Goal: Task Accomplishment & Management: Complete application form

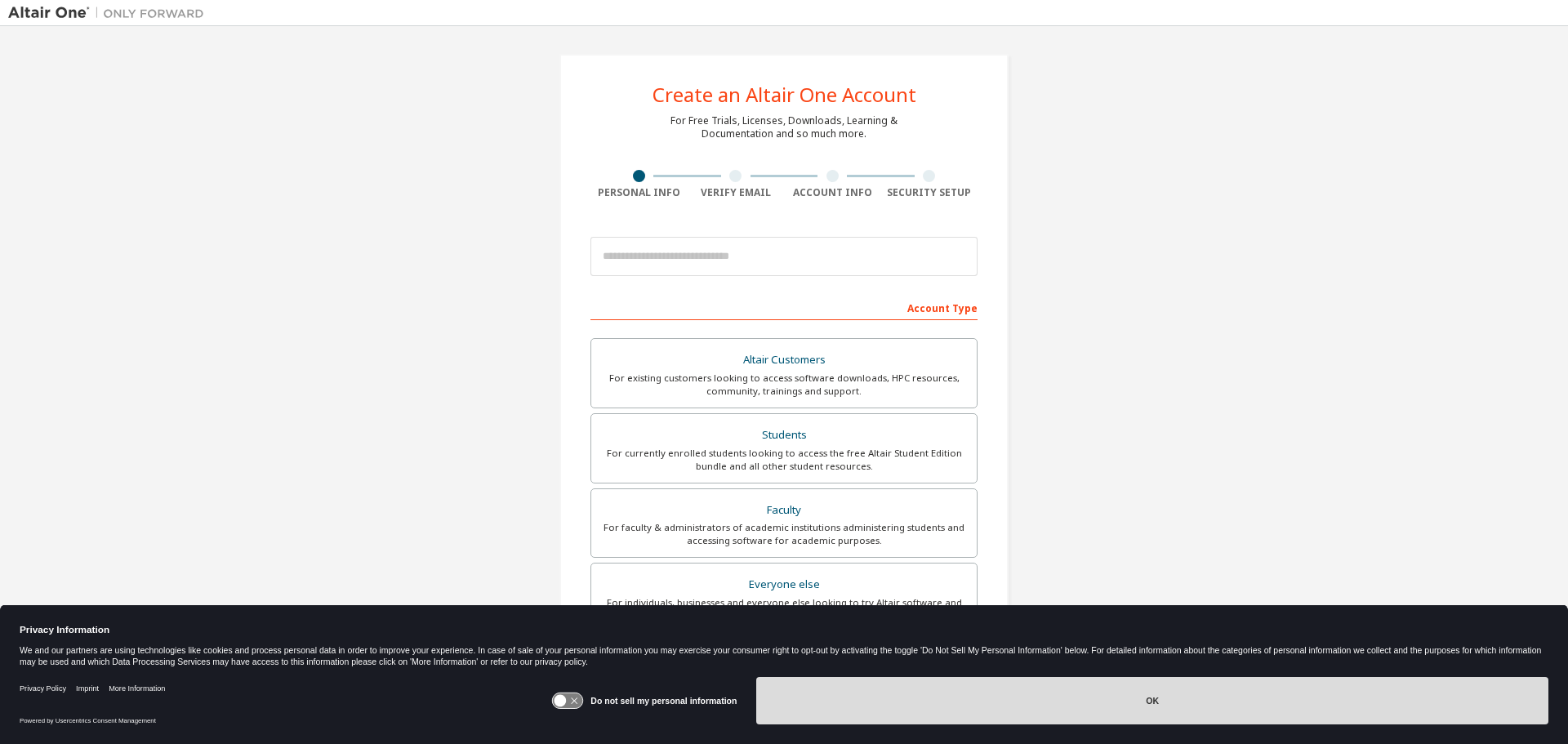
click at [1322, 701] on button "OK" at bounding box center [1153, 700] width 793 height 48
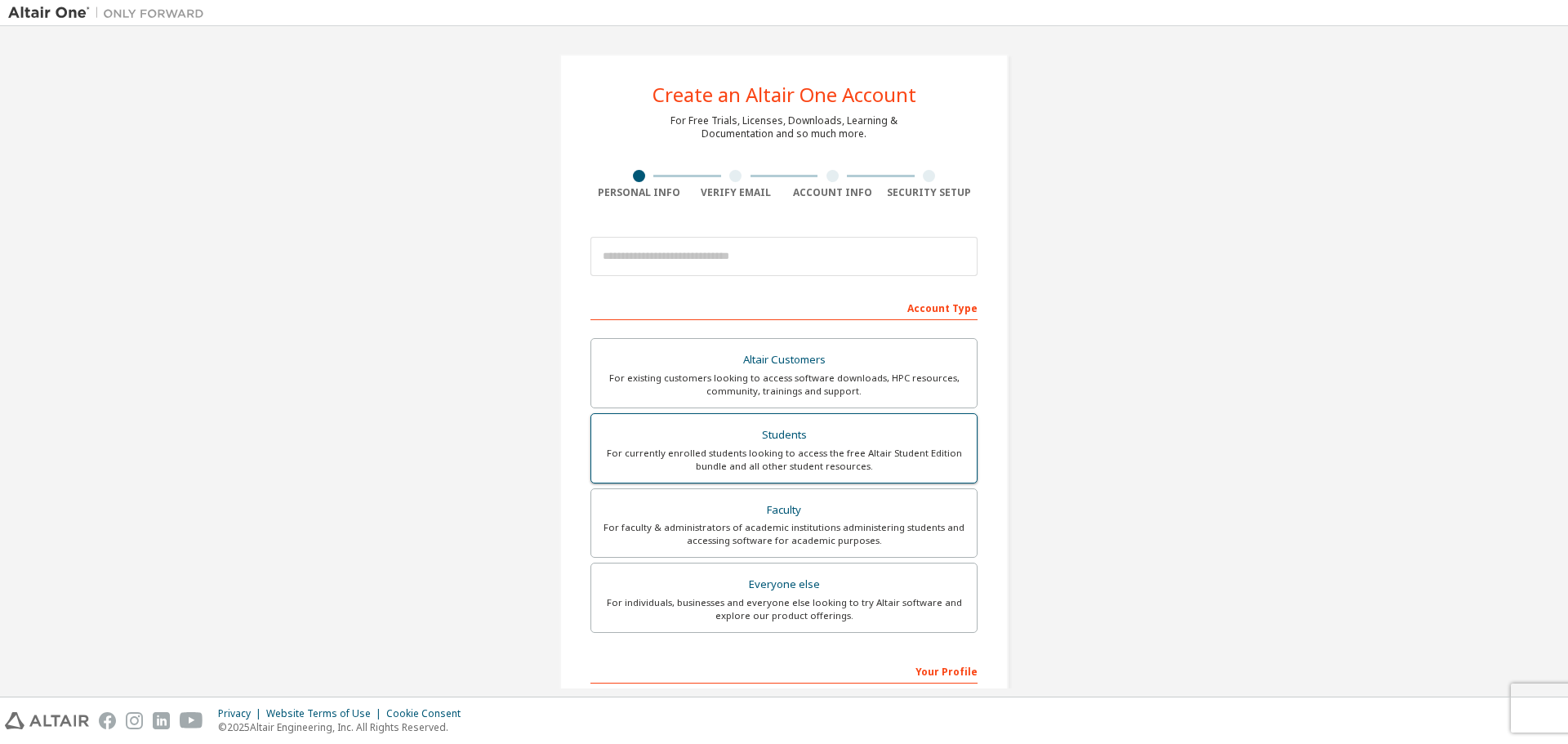
click at [840, 461] on div "For currently enrolled students looking to access the free Altair Student Editi…" at bounding box center [784, 460] width 366 height 26
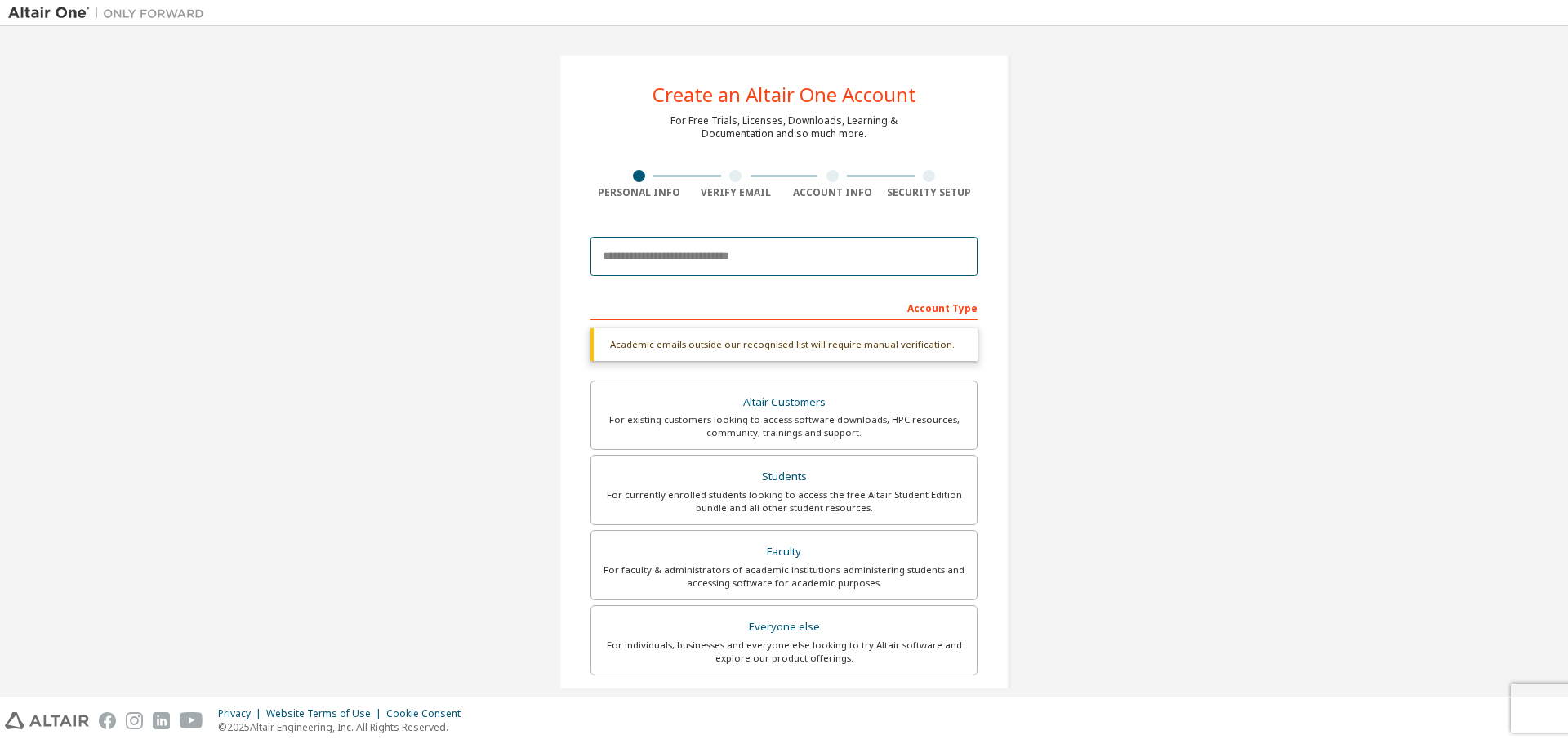
click at [760, 267] on input "email" at bounding box center [784, 256] width 388 height 39
type input "**********"
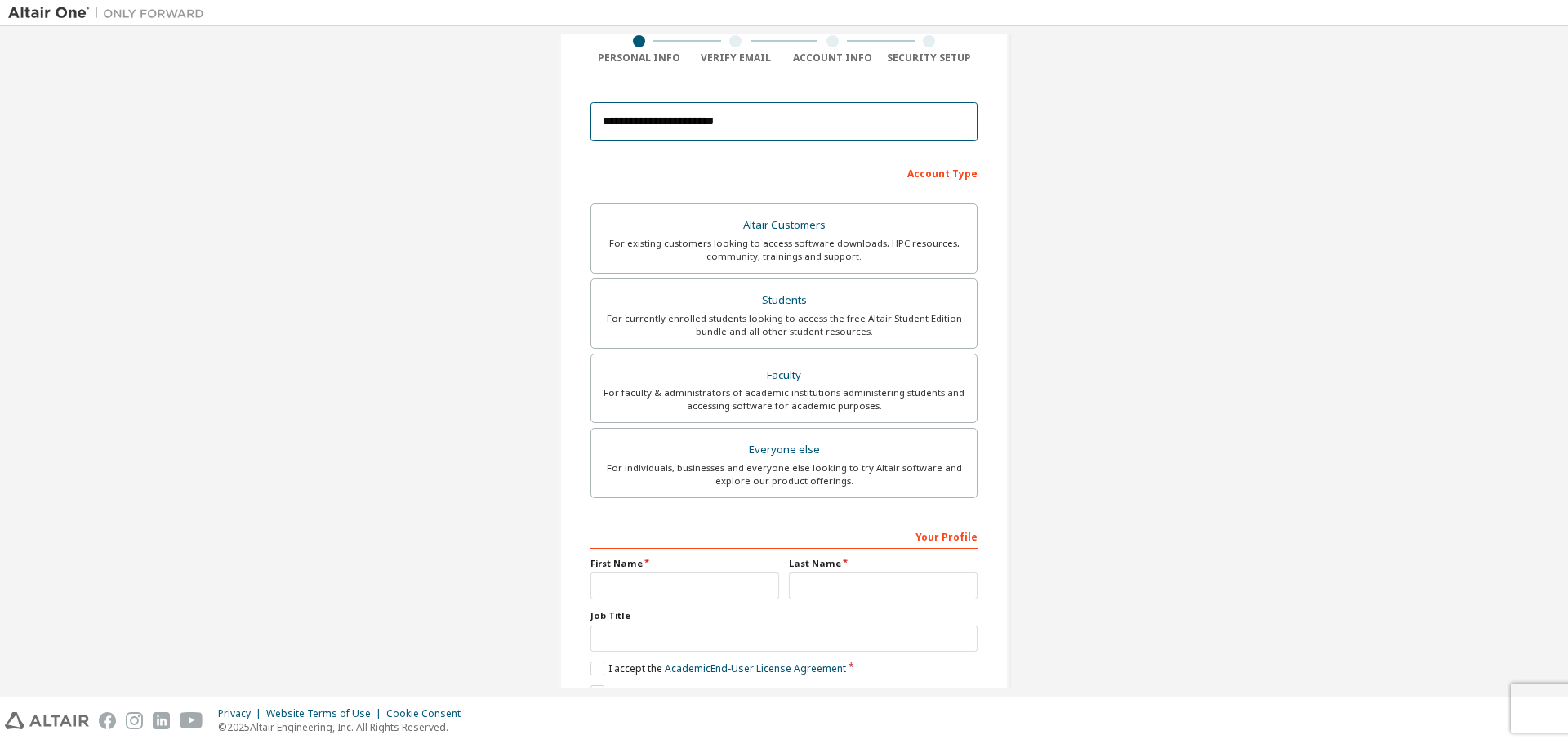
scroll to position [164, 0]
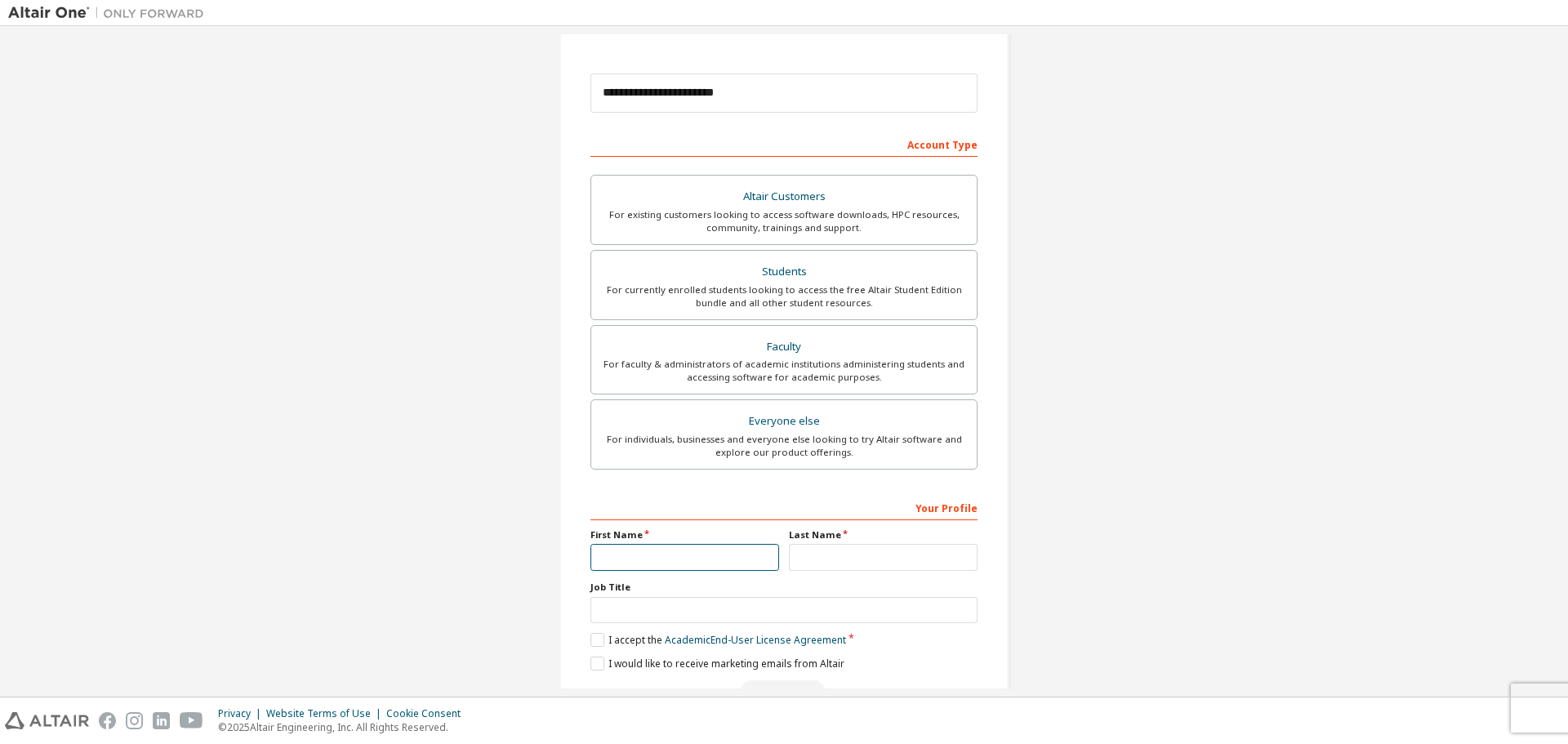
click at [745, 556] on input "text" at bounding box center [685, 558] width 189 height 27
click at [814, 291] on div "For currently enrolled students looking to access the free Altair Student Editi…" at bounding box center [784, 296] width 366 height 26
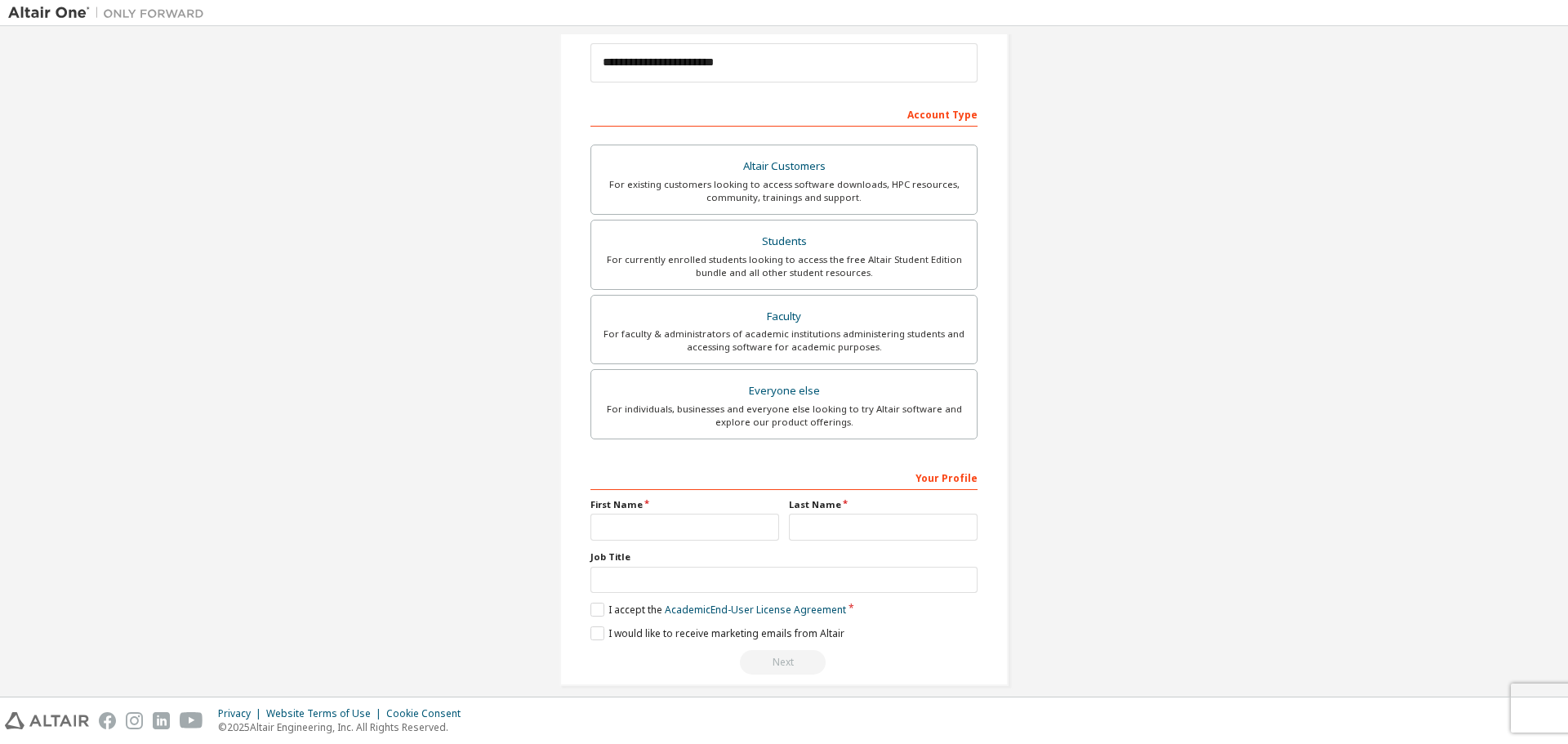
scroll to position [210, 0]
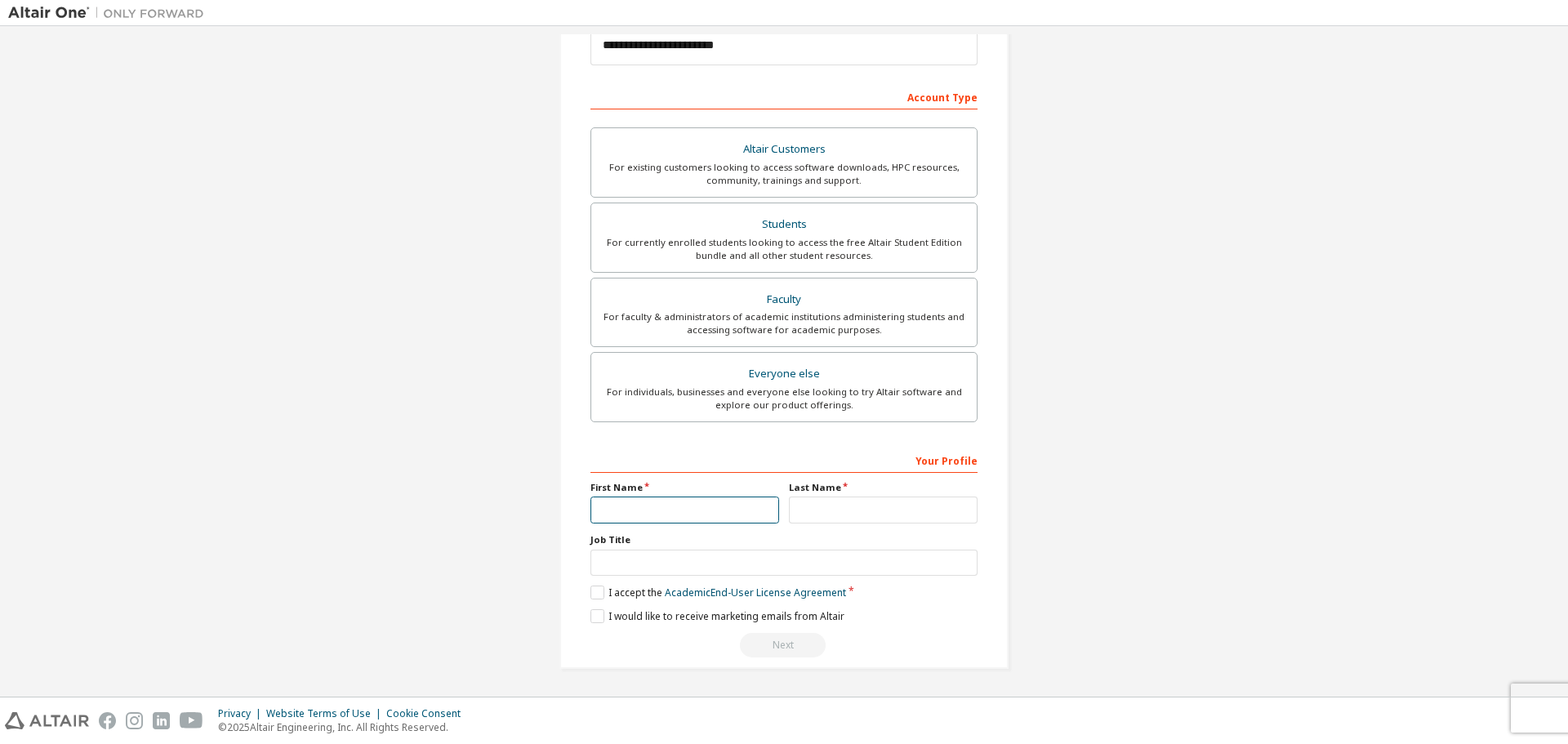
click at [712, 512] on input "text" at bounding box center [685, 510] width 189 height 27
type input "*******"
type input "********"
click at [758, 559] on input "text" at bounding box center [784, 563] width 388 height 27
click at [593, 588] on label "I accept the Academic End-User License Agreement" at bounding box center [718, 592] width 256 height 14
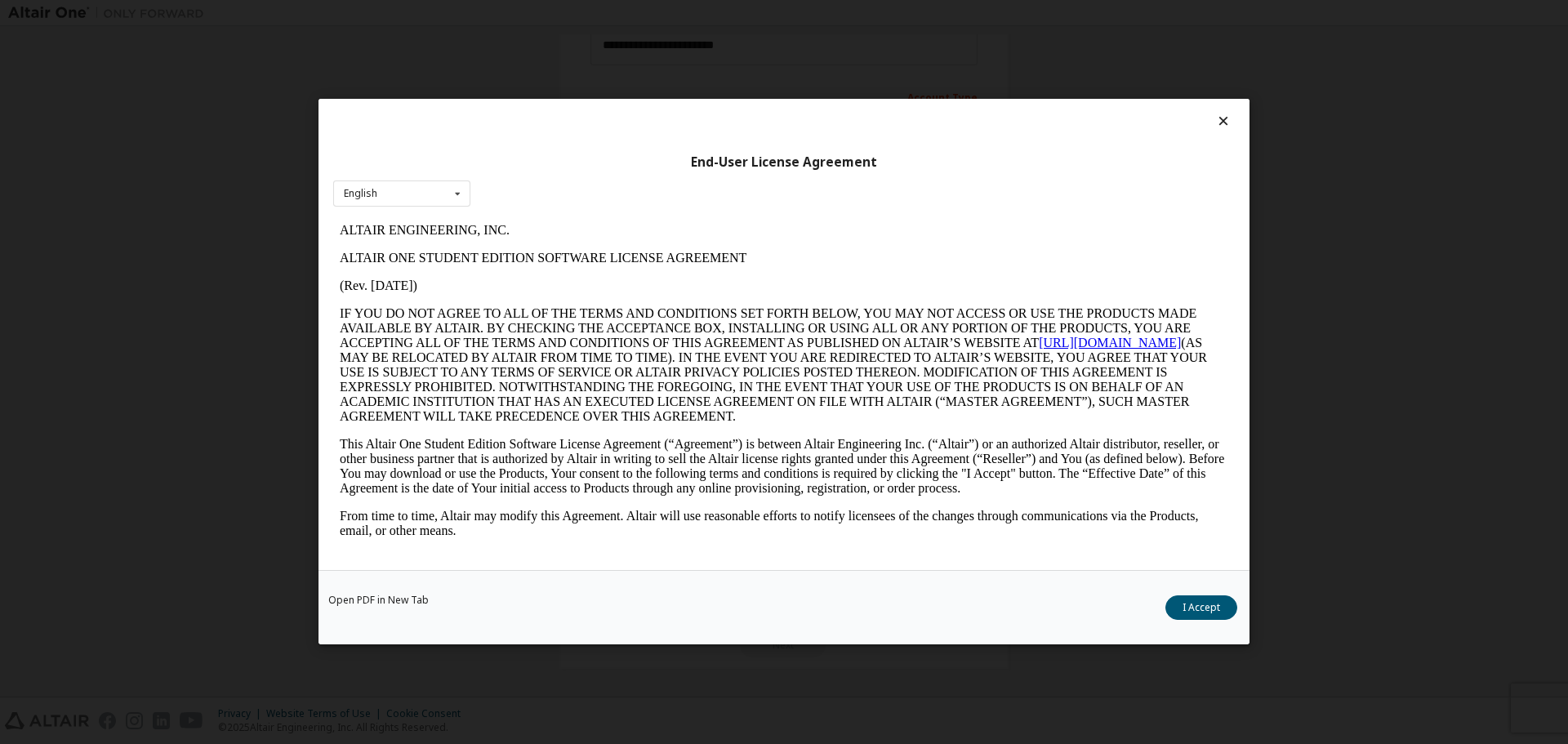
scroll to position [0, 0]
click at [1173, 602] on button "I Accept" at bounding box center [1202, 608] width 72 height 24
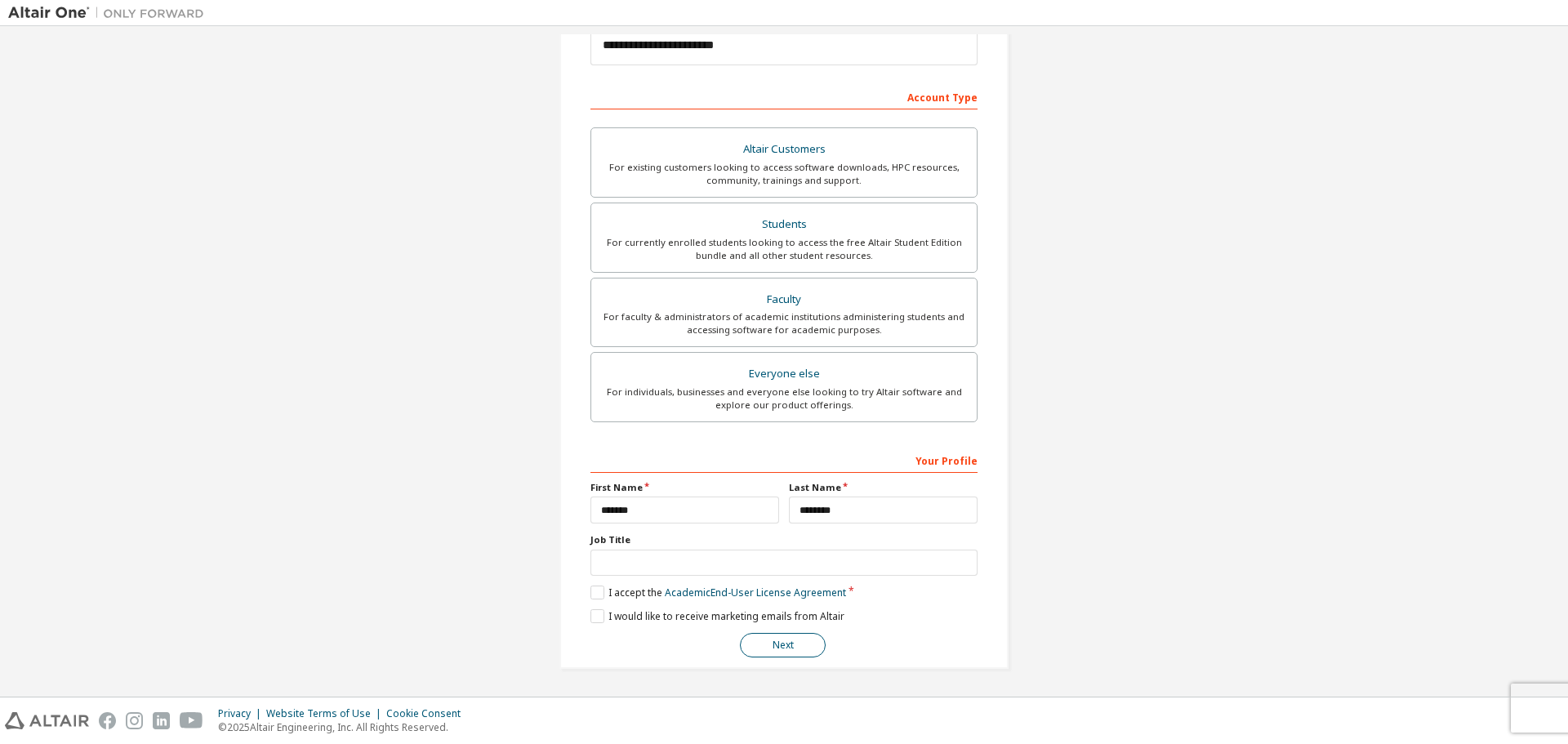
click at [801, 644] on button "Next" at bounding box center [783, 645] width 86 height 24
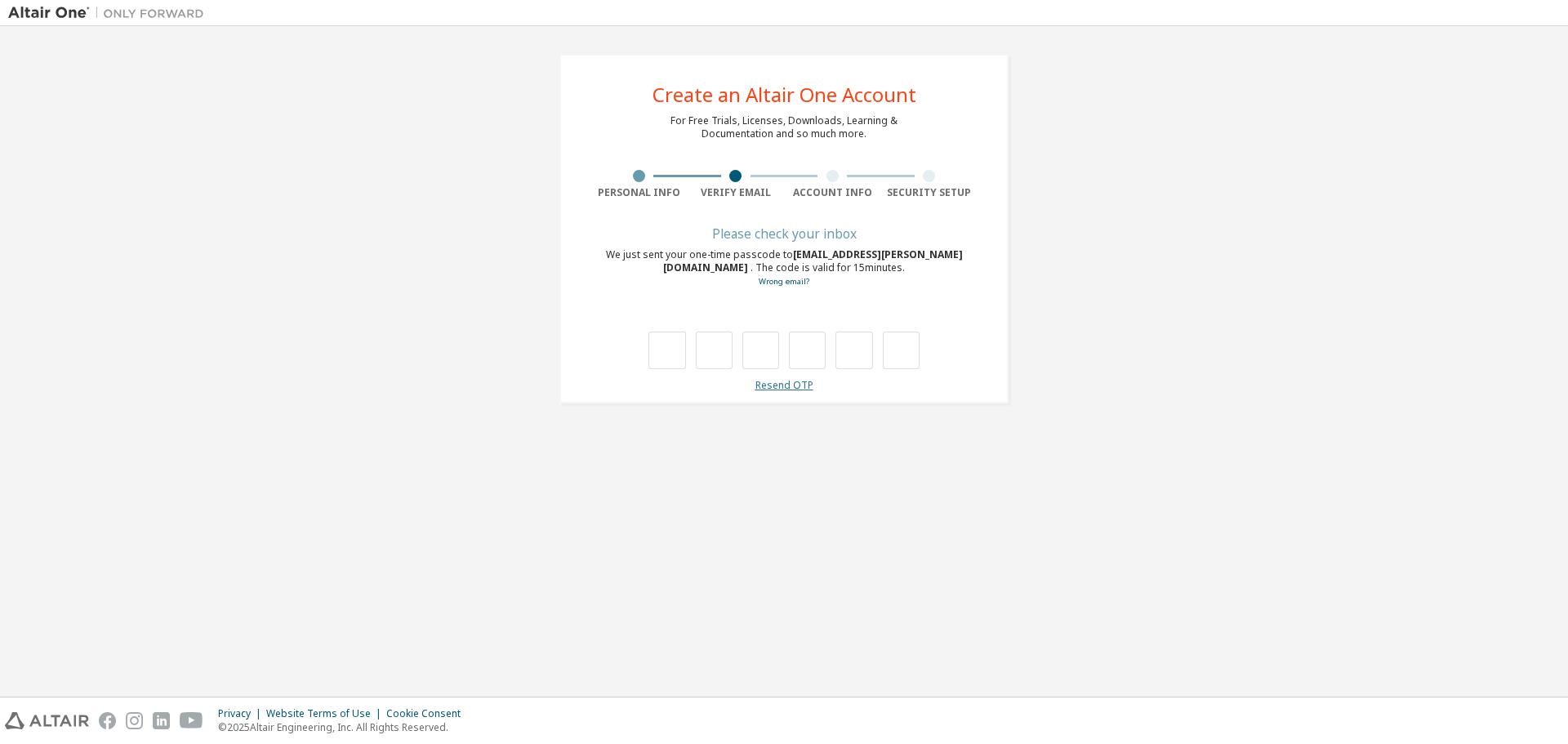
click at [783, 386] on link "Resend OTP" at bounding box center [785, 385] width 58 height 14
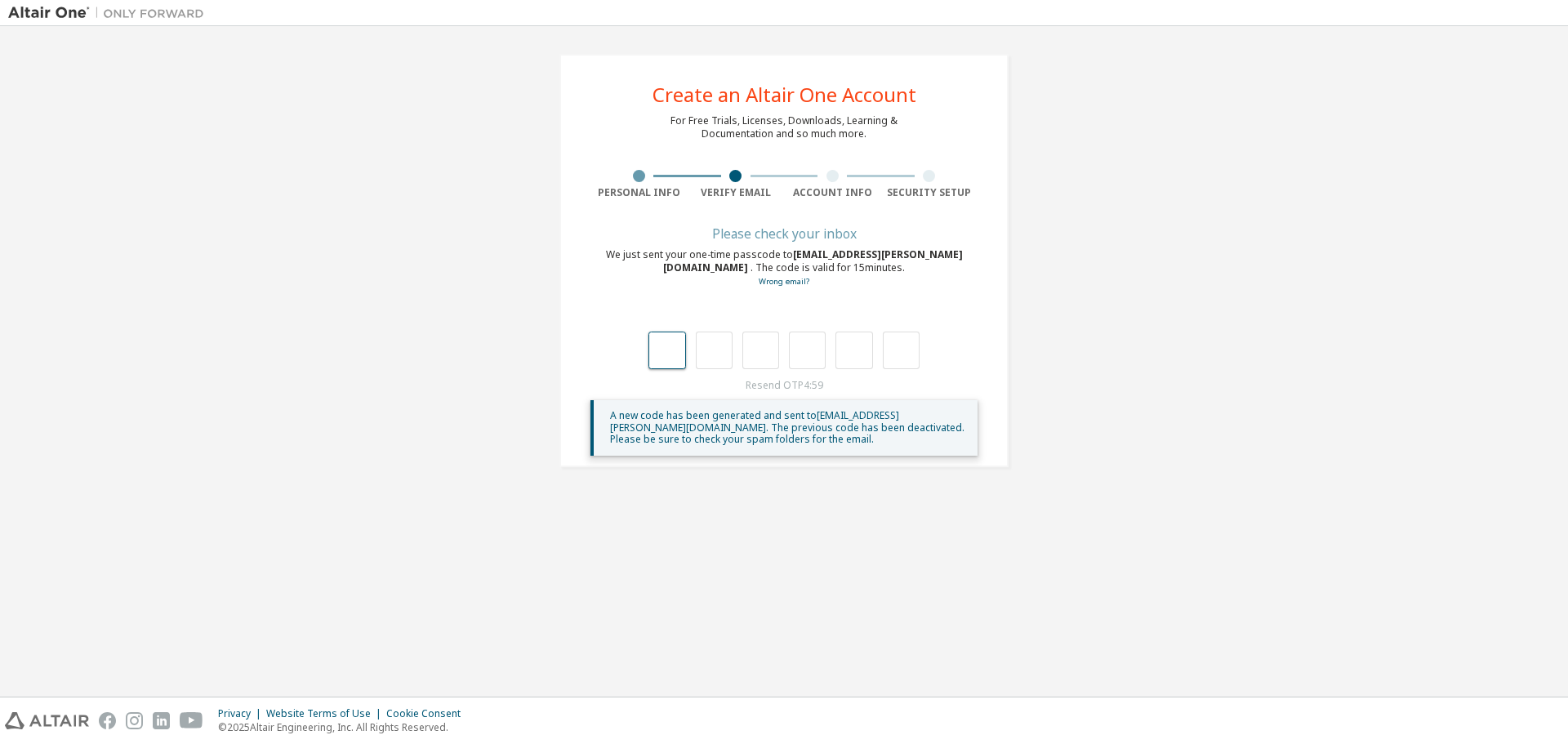
click at [670, 362] on input "text" at bounding box center [667, 351] width 37 height 38
type input "*"
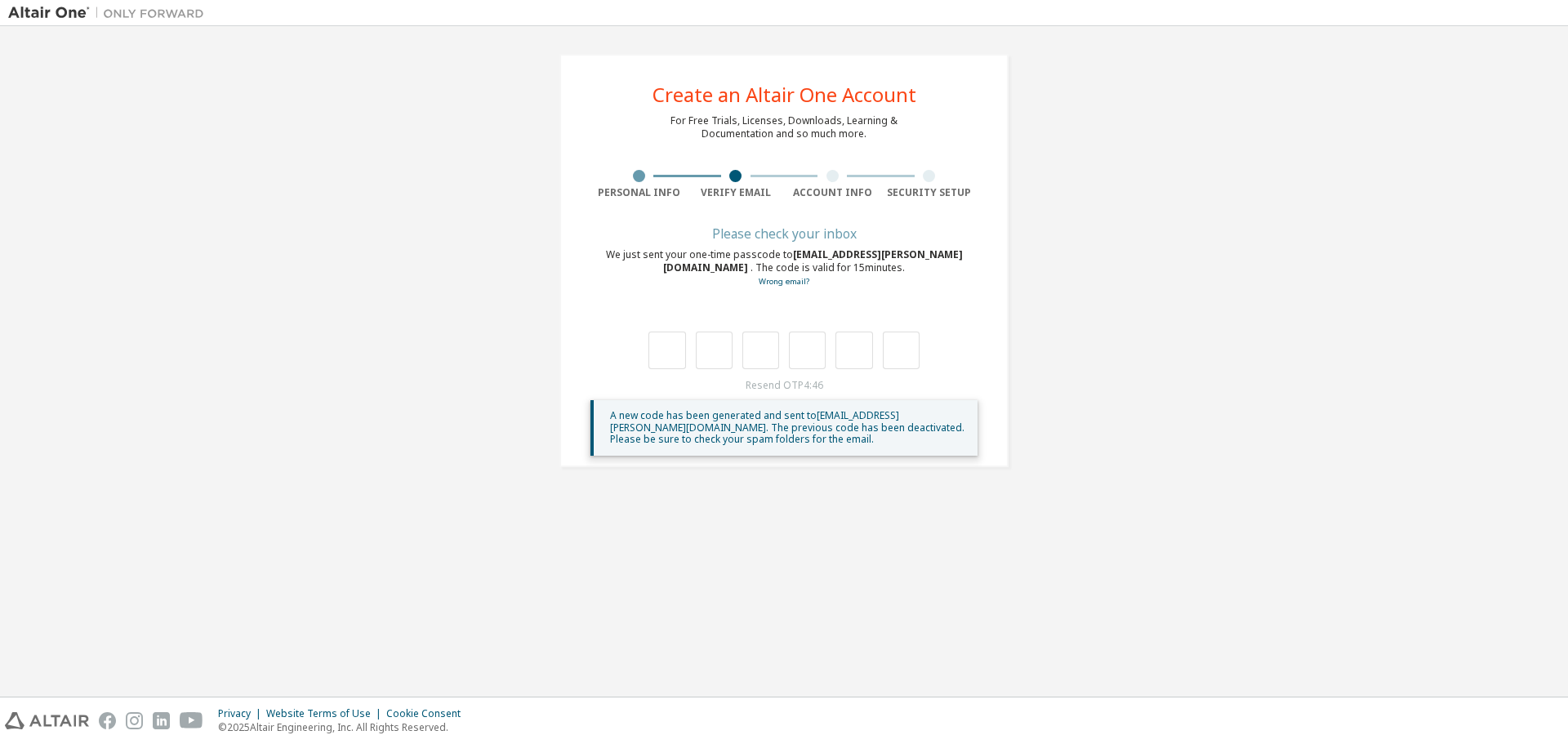
type input "*"
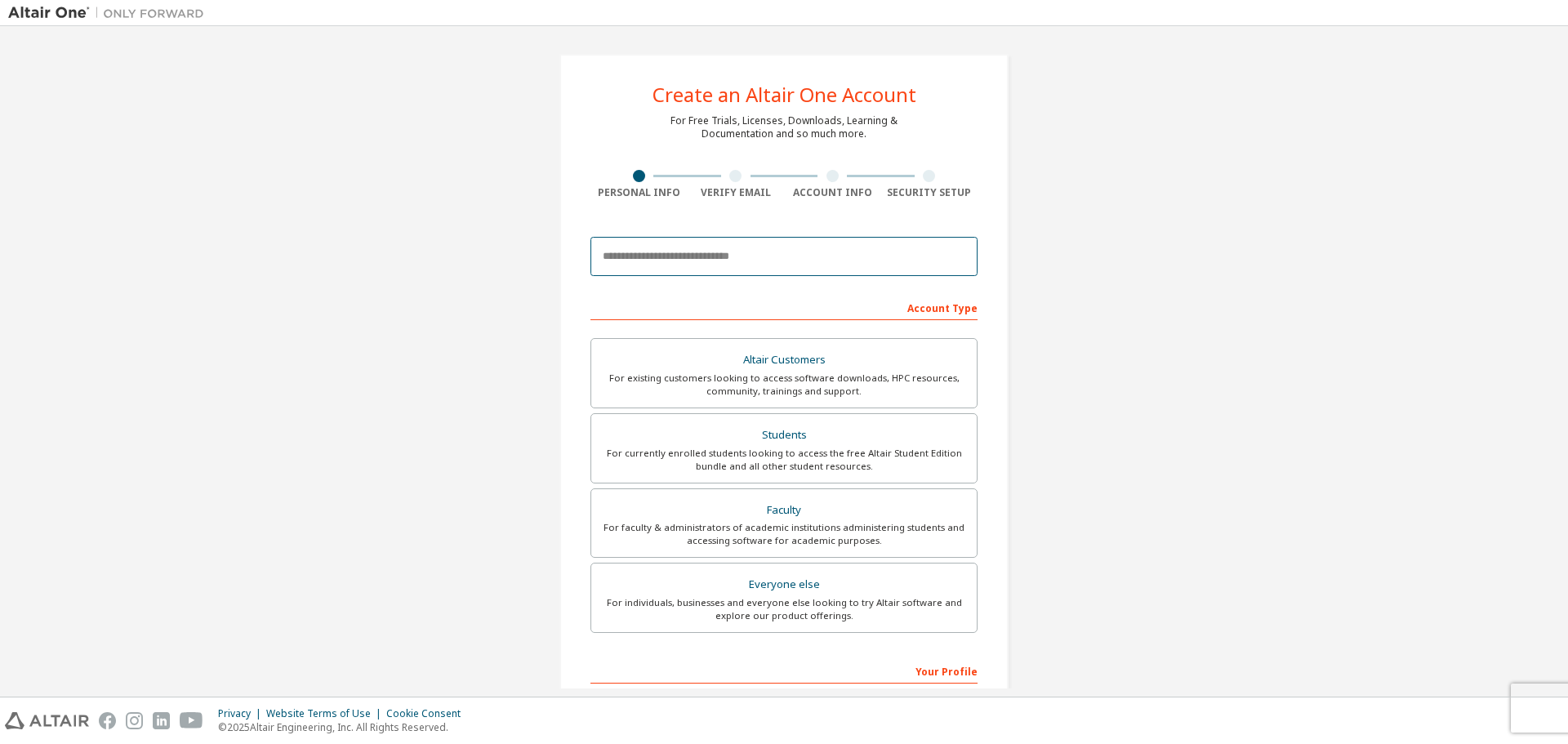
click at [733, 247] on input "email" at bounding box center [784, 256] width 388 height 39
type input "**********"
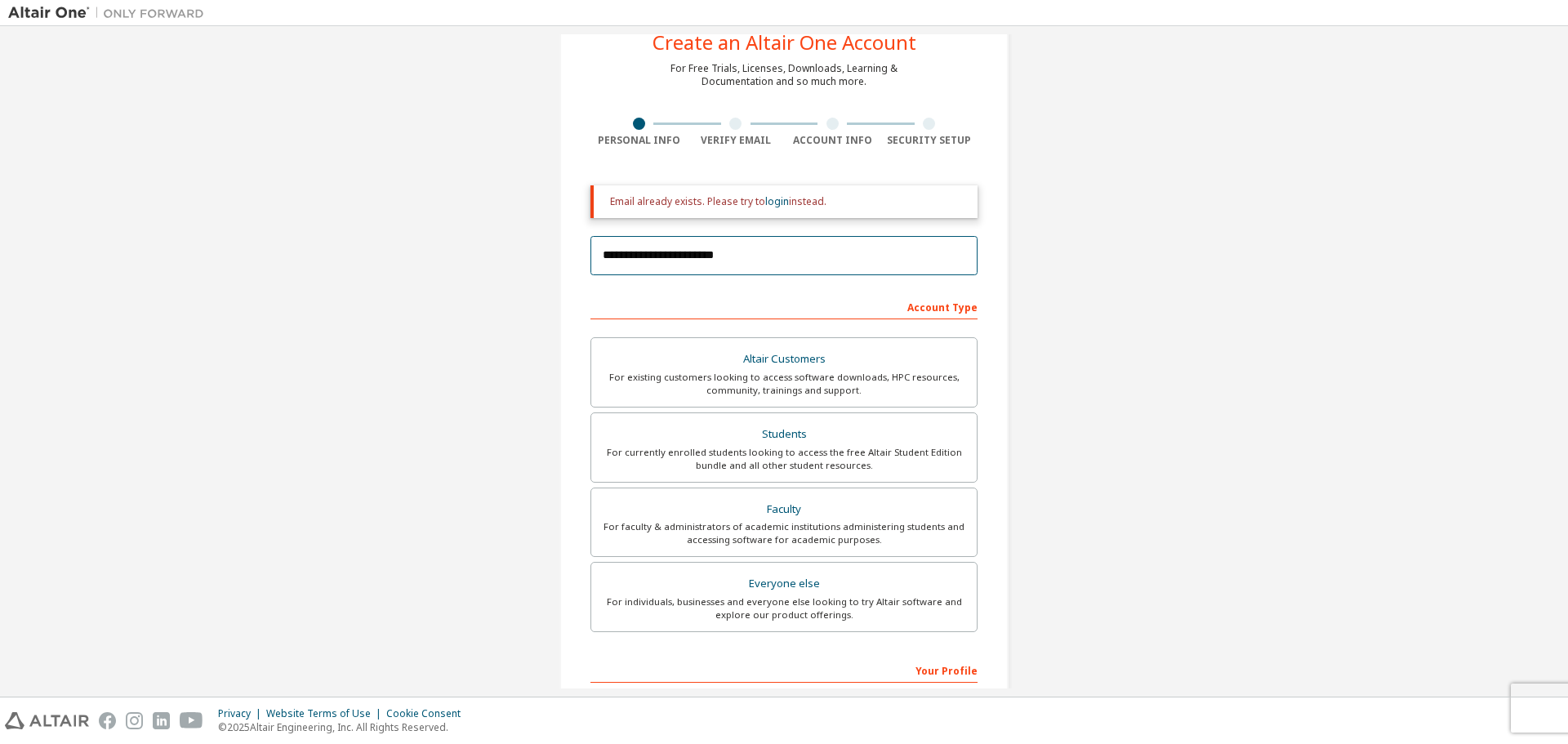
scroll to position [82, 0]
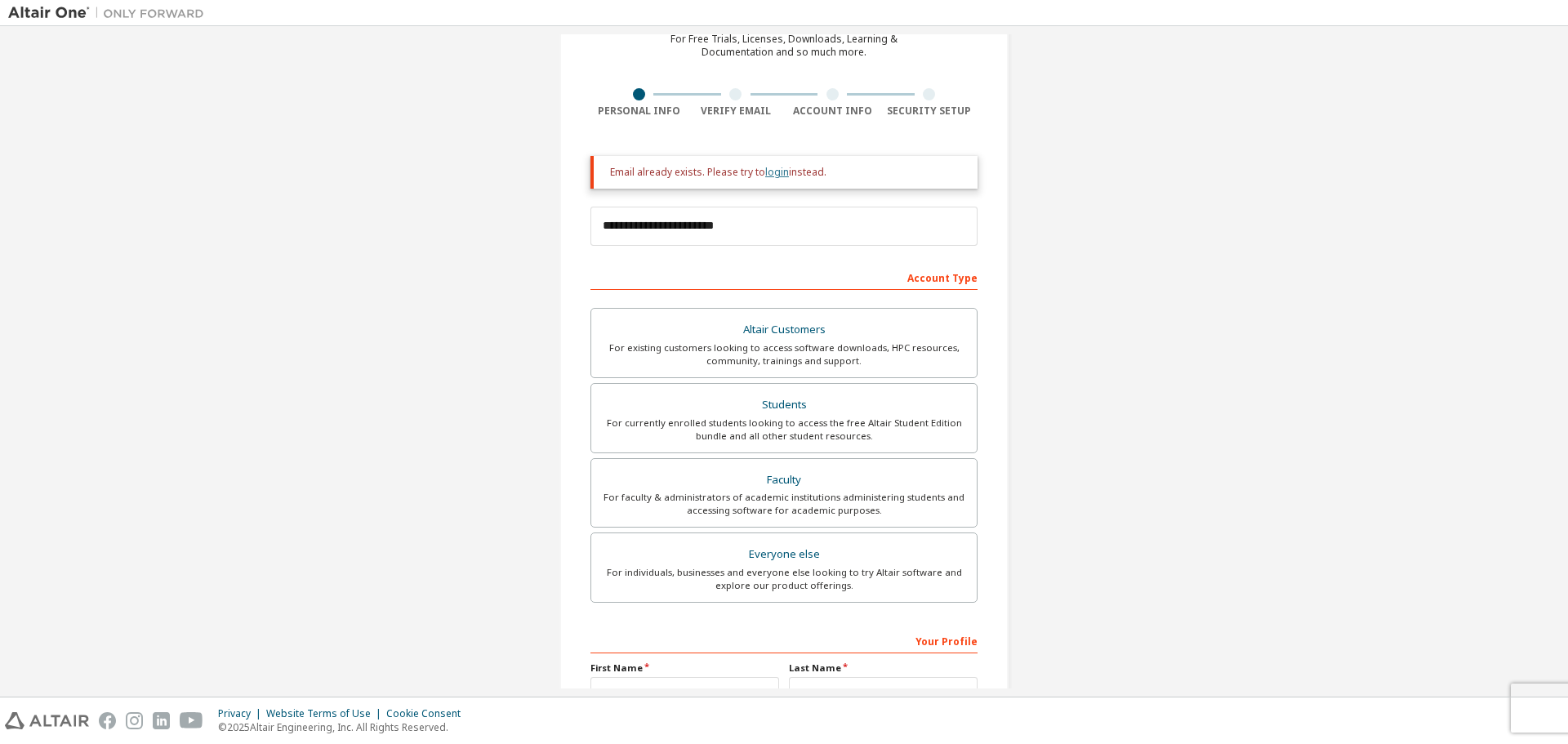
click at [767, 175] on link "login" at bounding box center [777, 171] width 23 height 14
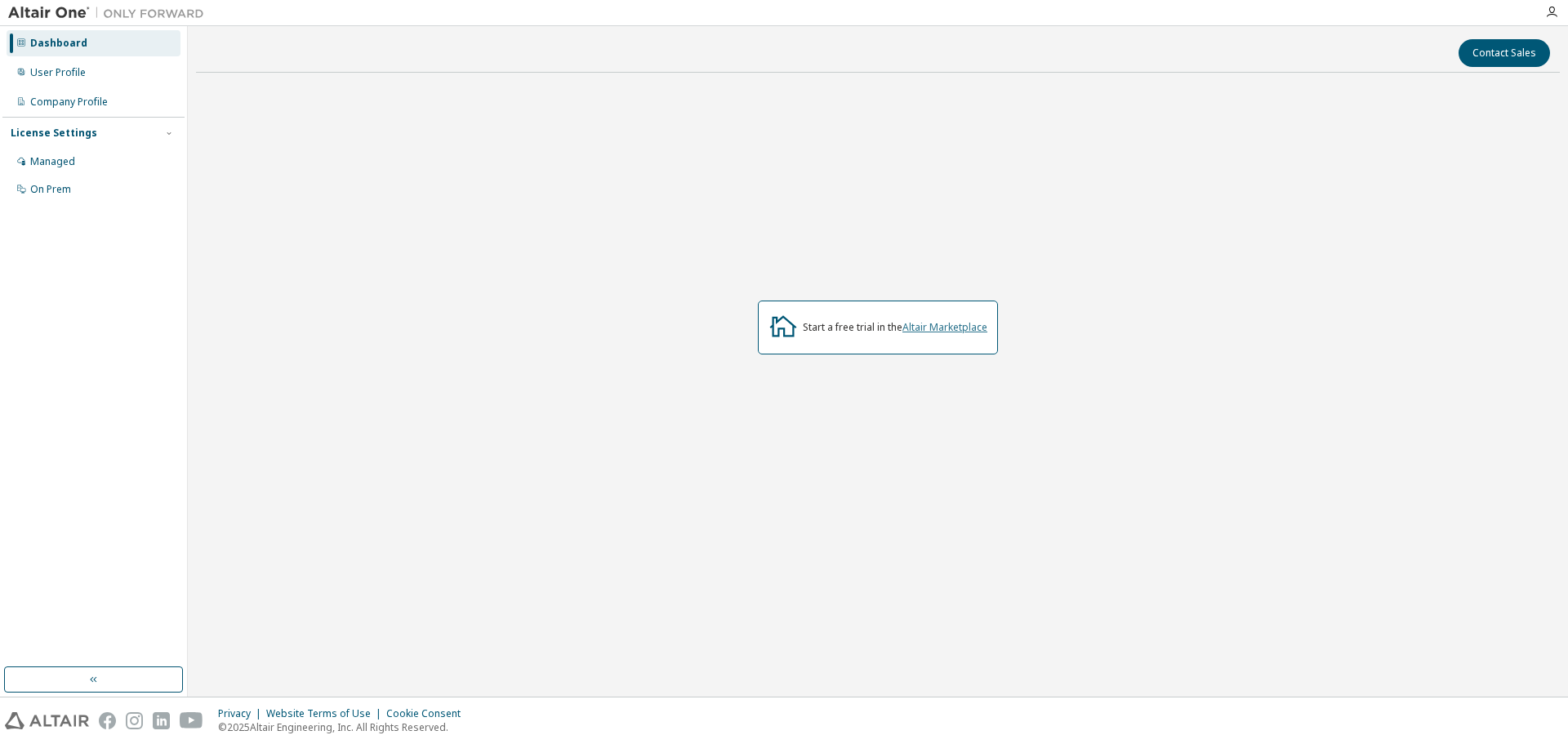
click at [955, 326] on link "Altair Marketplace" at bounding box center [945, 327] width 85 height 14
